Goal: Information Seeking & Learning: Learn about a topic

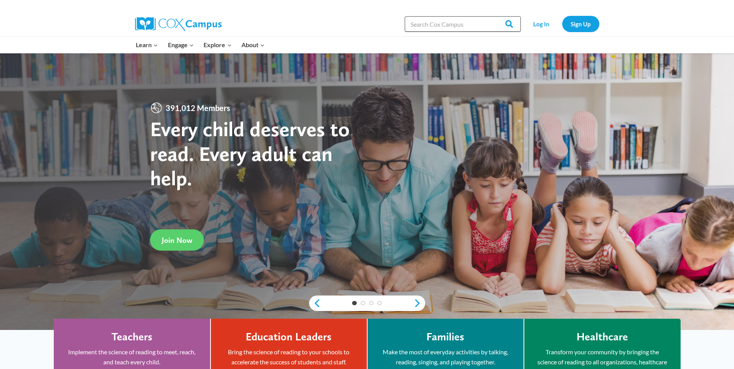
click at [423, 24] on input "Search in [URL][DOMAIN_NAME]" at bounding box center [463, 23] width 116 height 15
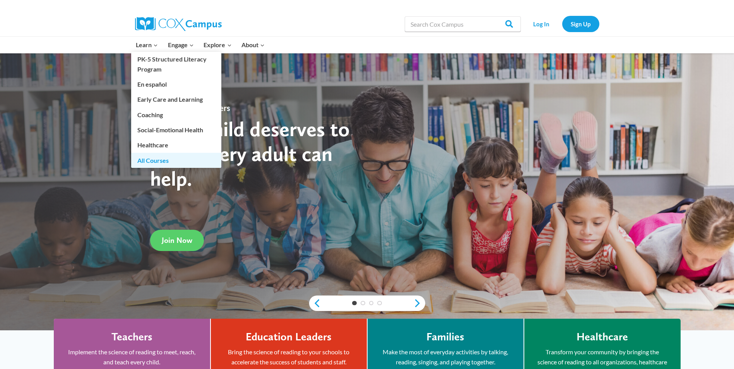
click at [162, 159] on link "All Courses" at bounding box center [176, 160] width 90 height 15
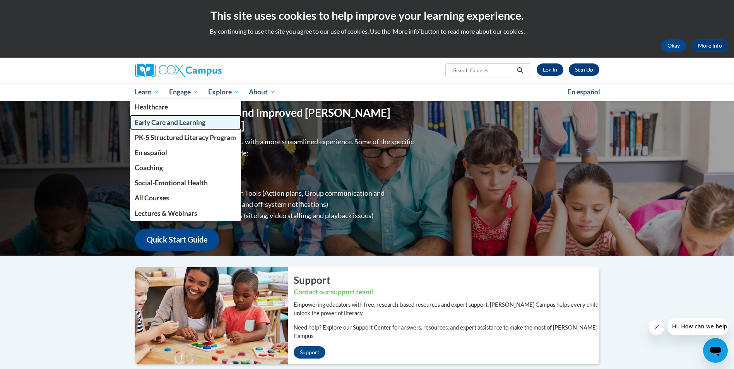
click at [158, 123] on span "Early Care and Learning" at bounding box center [170, 122] width 71 height 8
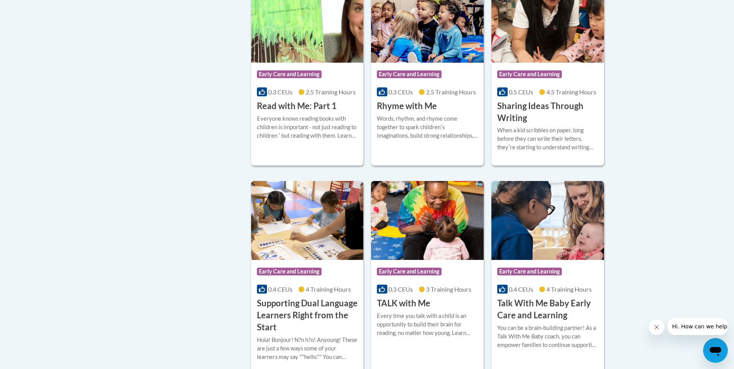
scroll to position [1180, 0]
